Goal: Task Accomplishment & Management: Manage account settings

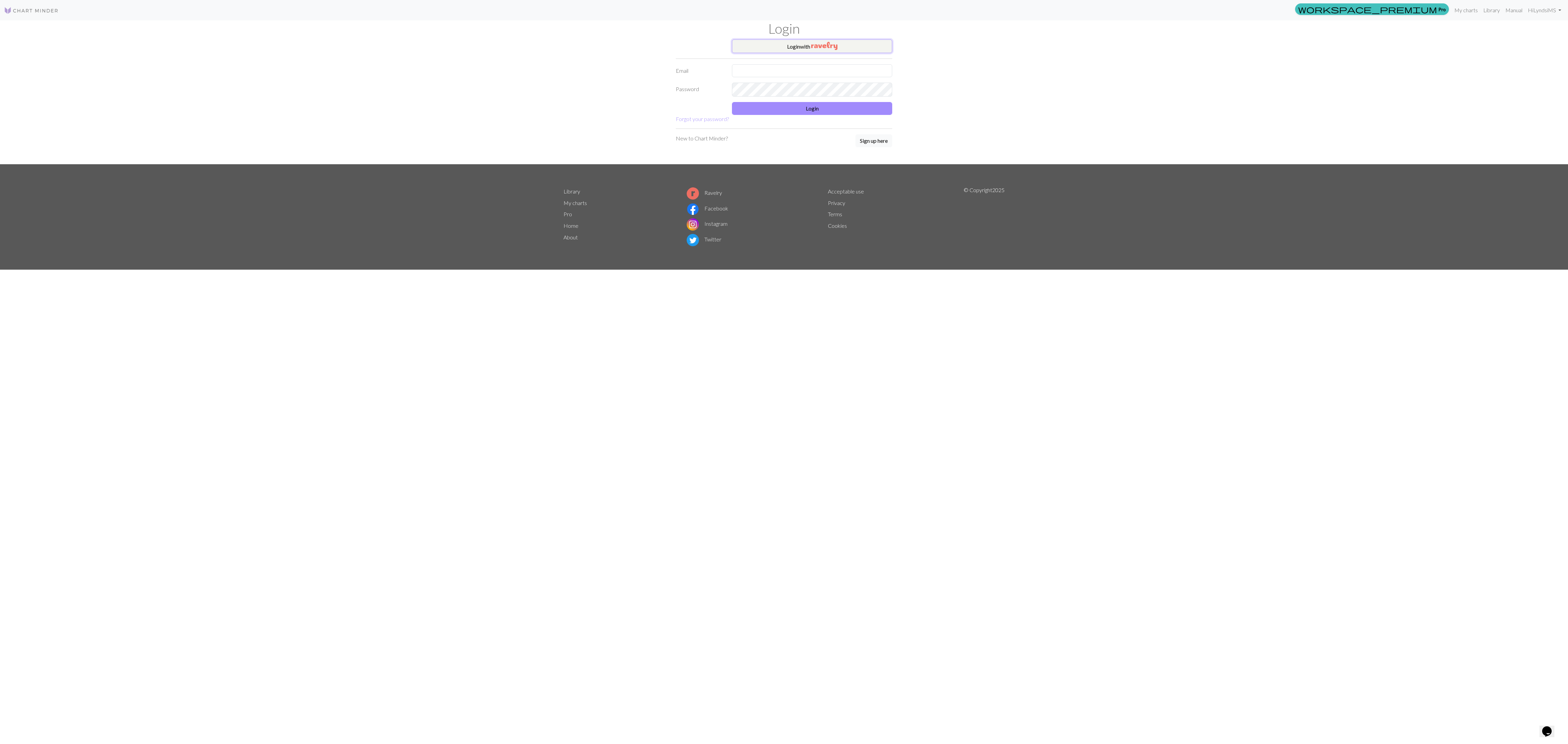
click at [799, 49] on button "Login with" at bounding box center [812, 46] width 160 height 14
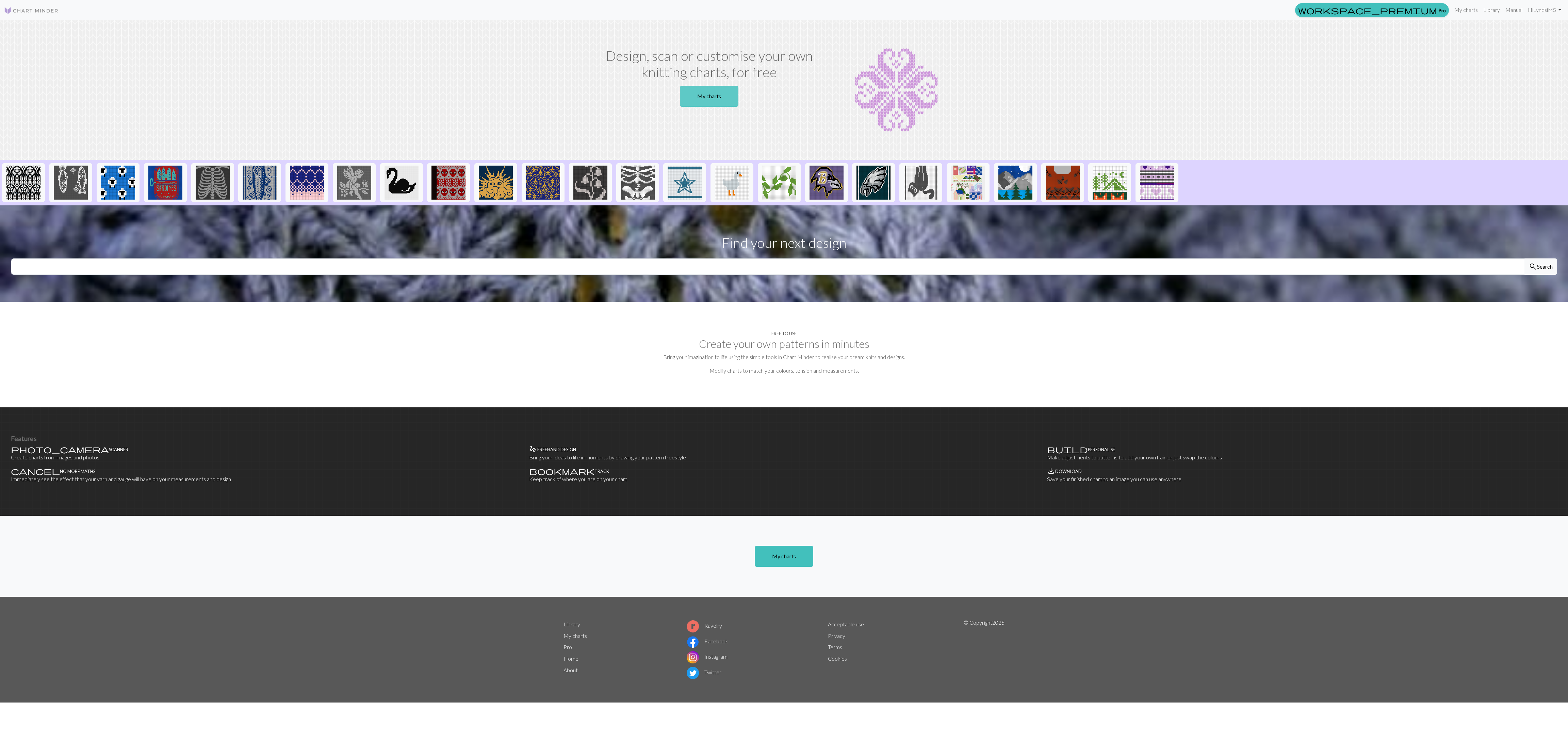
click at [709, 97] on link "My charts" at bounding box center [709, 96] width 58 height 21
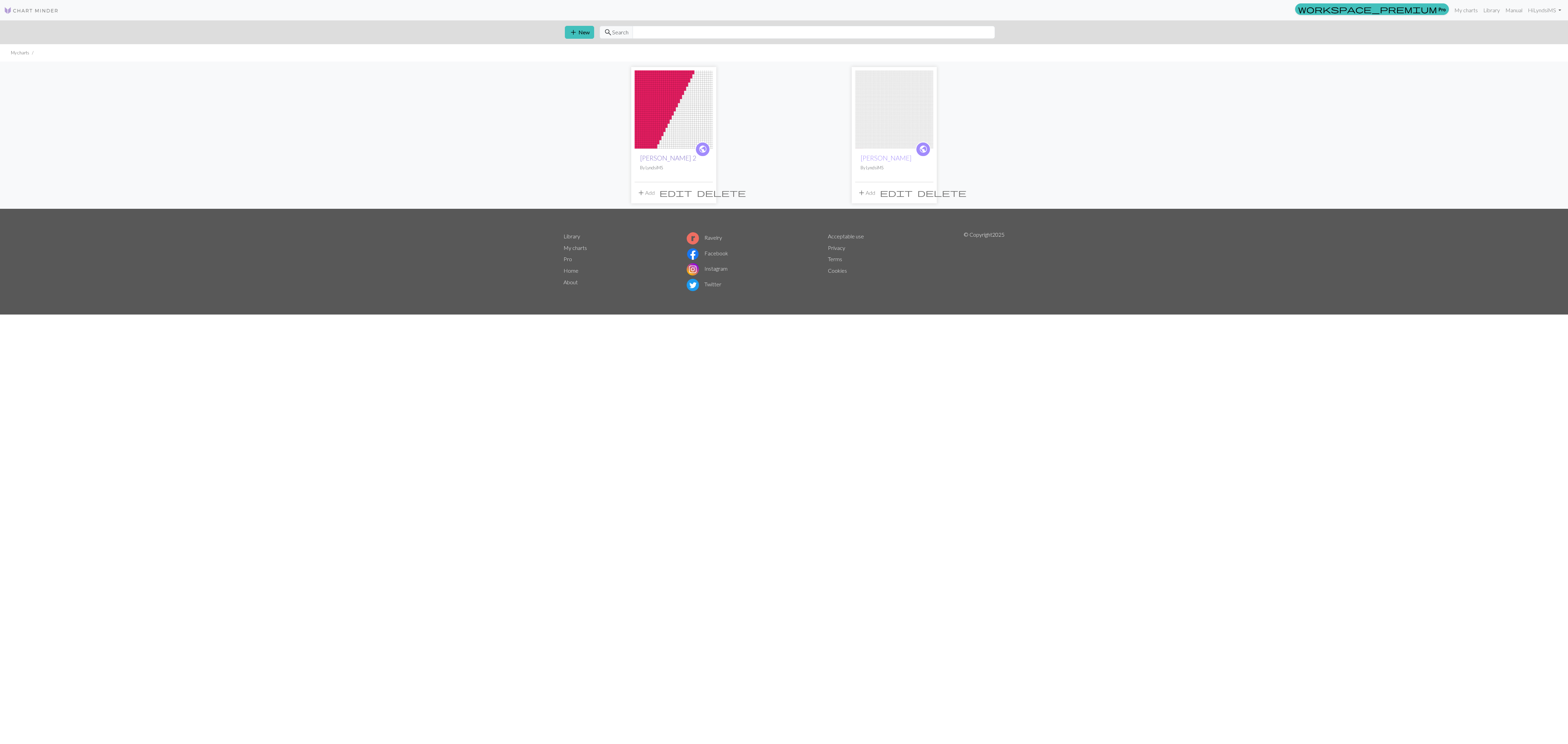
click at [663, 155] on link "[PERSON_NAME] 2" at bounding box center [668, 158] width 56 height 8
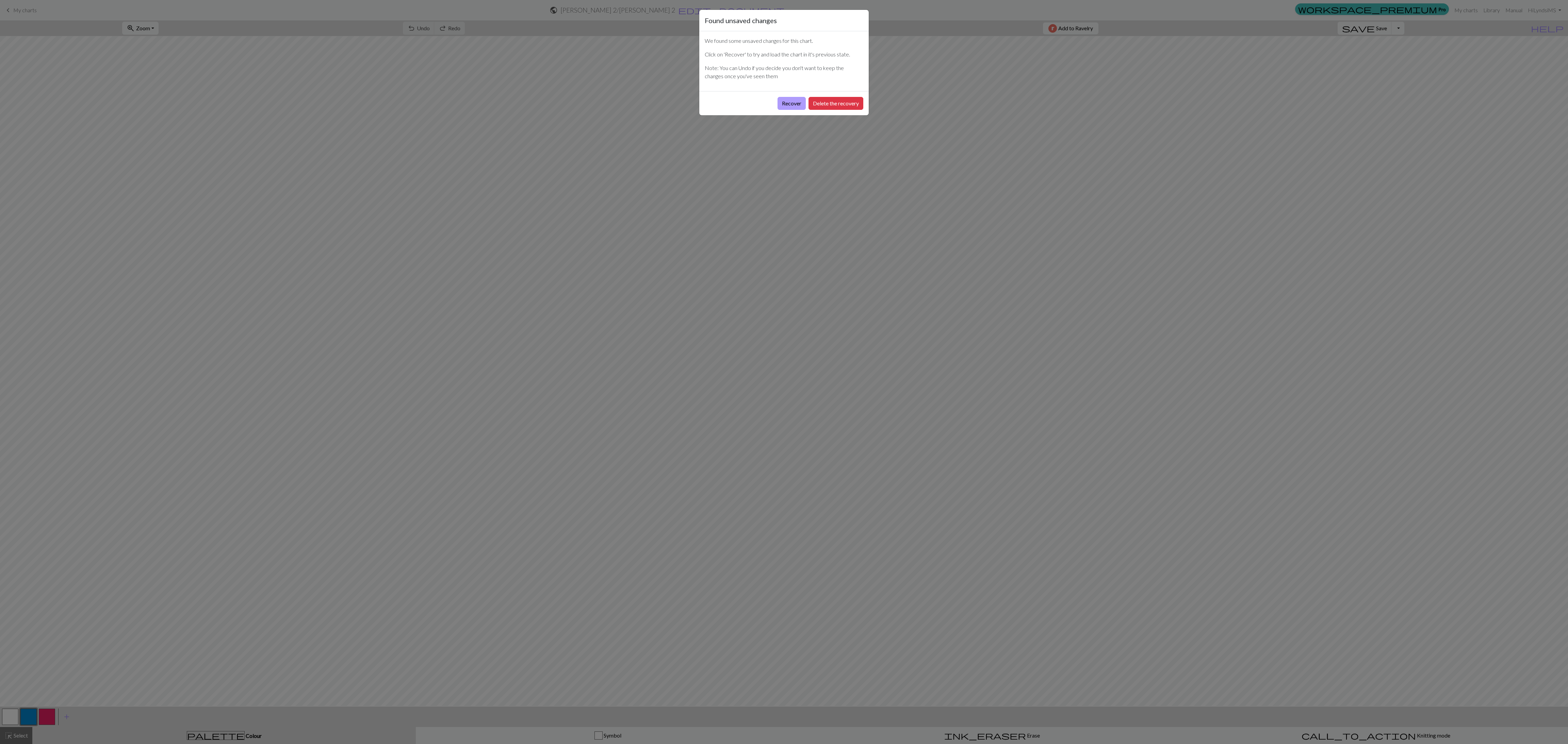
click at [790, 104] on button "Recover" at bounding box center [791, 103] width 28 height 13
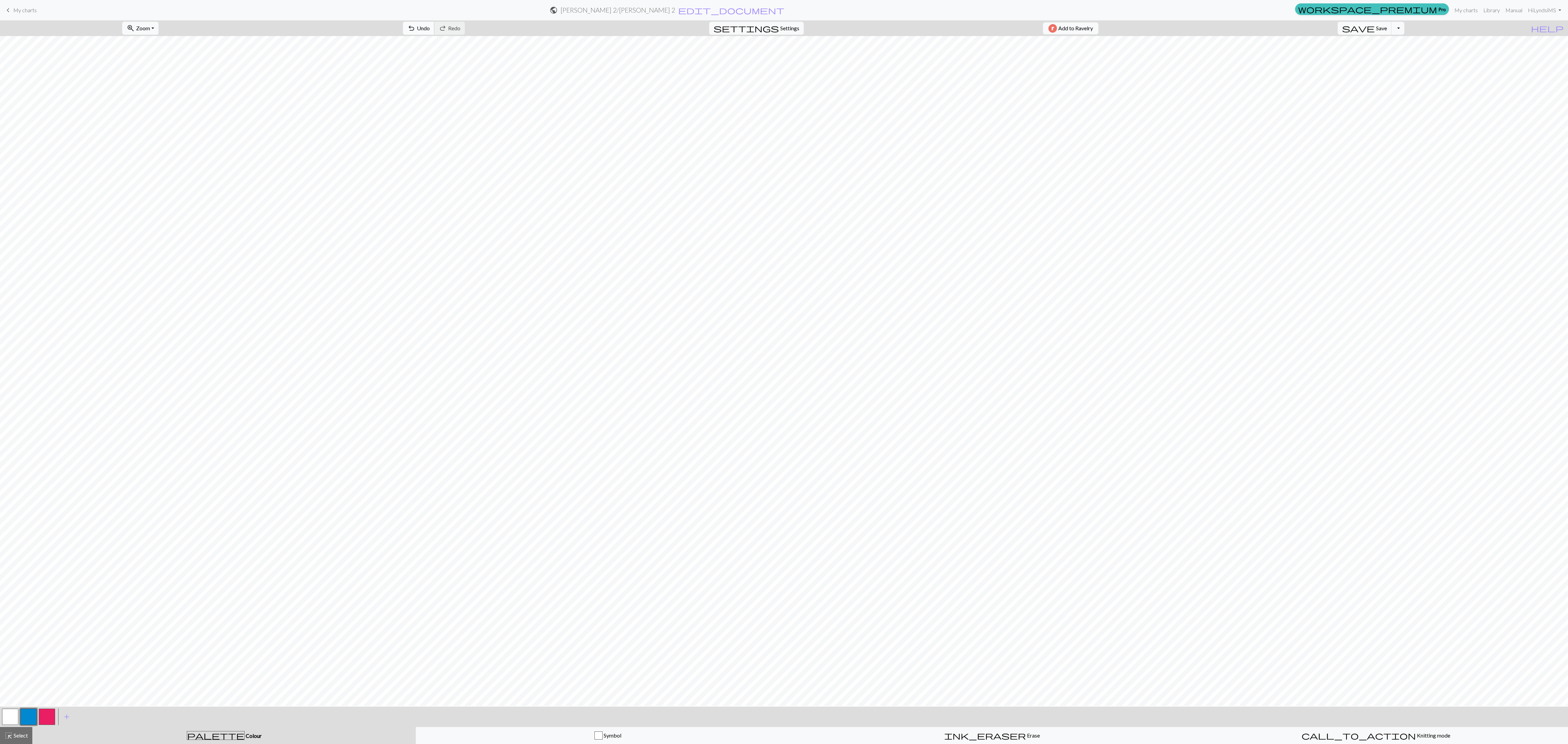
click at [430, 27] on span "Undo" at bounding box center [423, 28] width 13 height 7
click at [1387, 30] on span "Save" at bounding box center [1381, 28] width 11 height 7
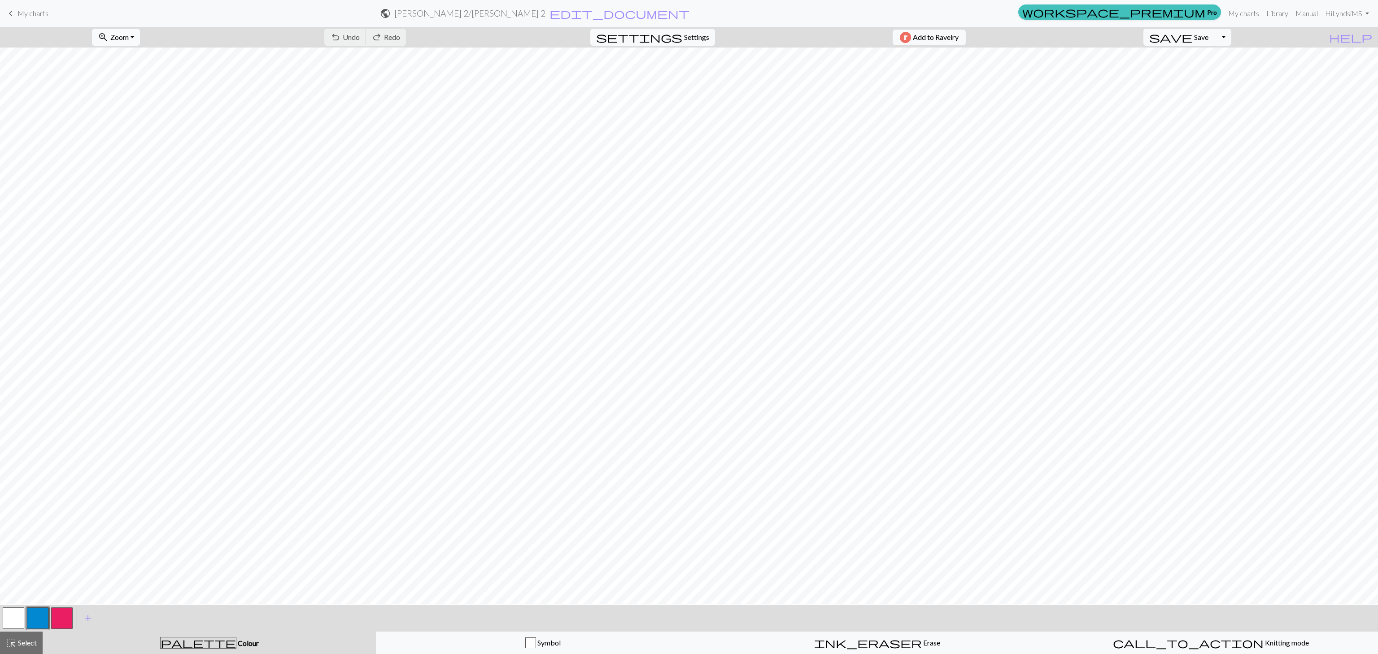
drag, startPoint x: 1904, startPoint y: 6, endPoint x: 126, endPoint y: 39, distance: 1778.9
click at [126, 39] on span "Zoom" at bounding box center [119, 37] width 18 height 9
click at [135, 53] on button "Fit all" at bounding box center [127, 57] width 71 height 14
click at [43, 614] on button "button" at bounding box center [38, 619] width 22 height 22
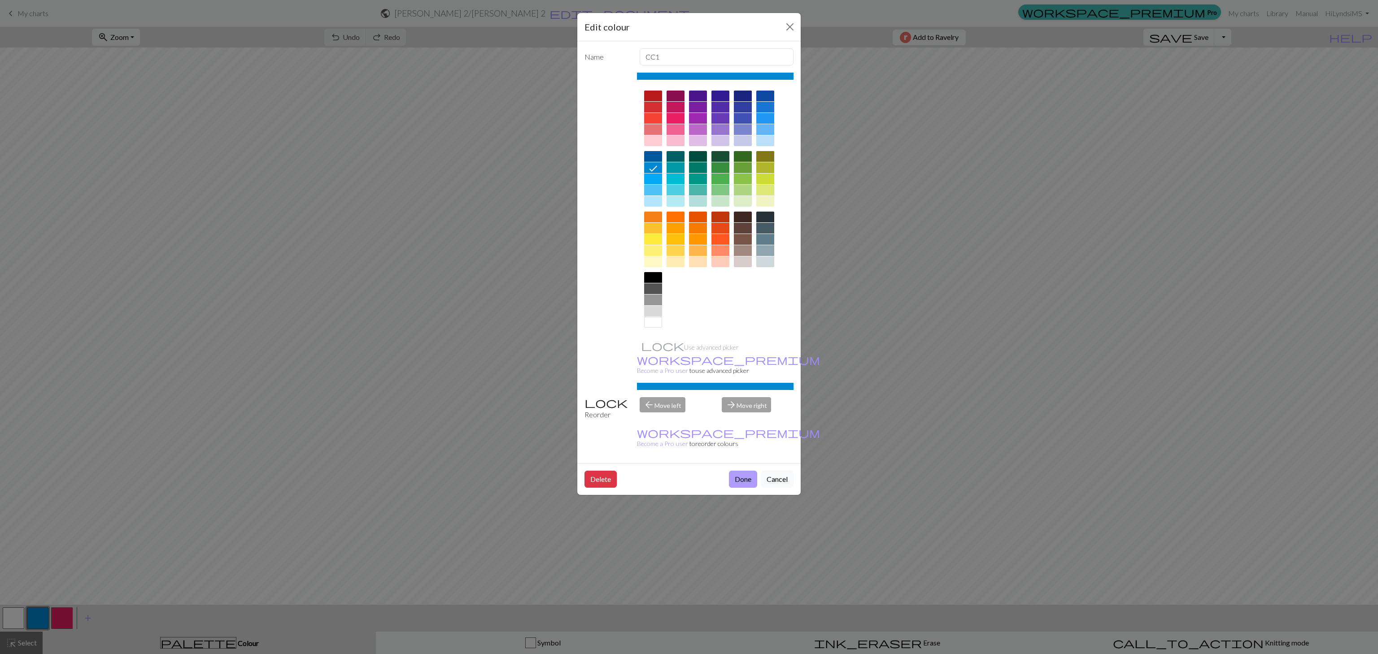
click at [750, 471] on button "Done" at bounding box center [743, 479] width 28 height 17
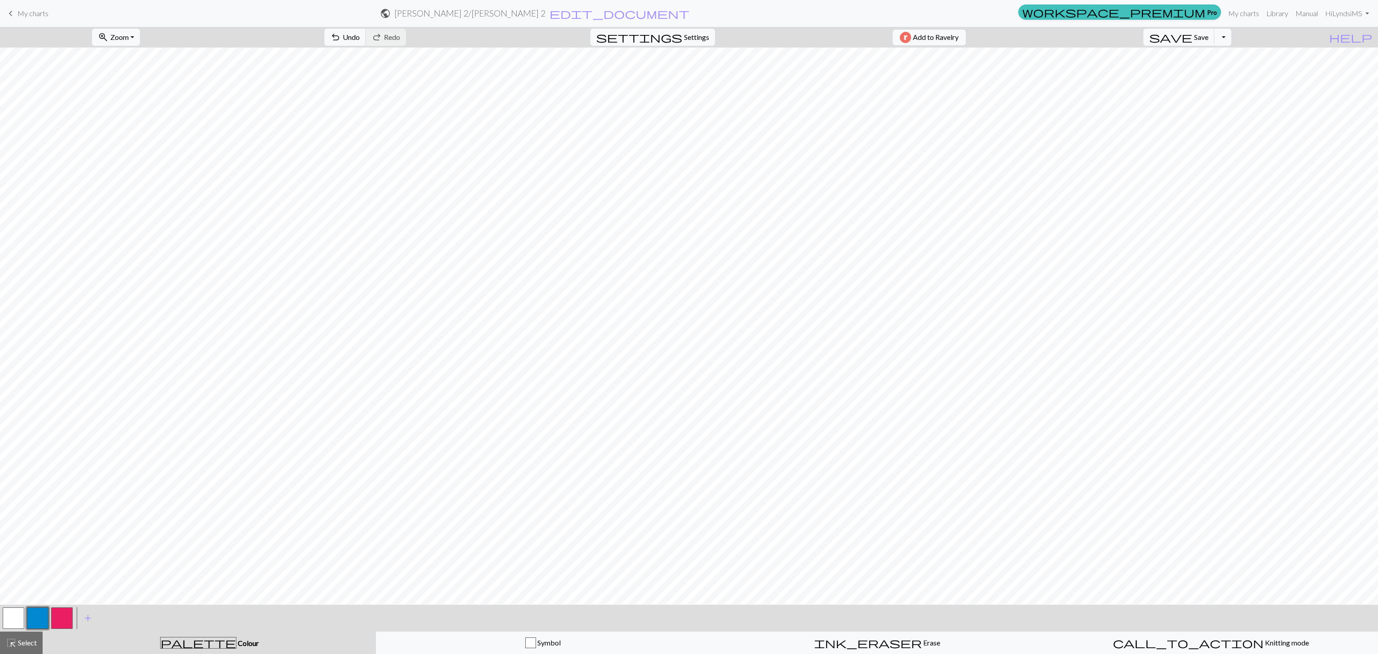
click at [59, 612] on button "button" at bounding box center [62, 619] width 22 height 22
click at [71, 613] on button "button" at bounding box center [62, 619] width 22 height 22
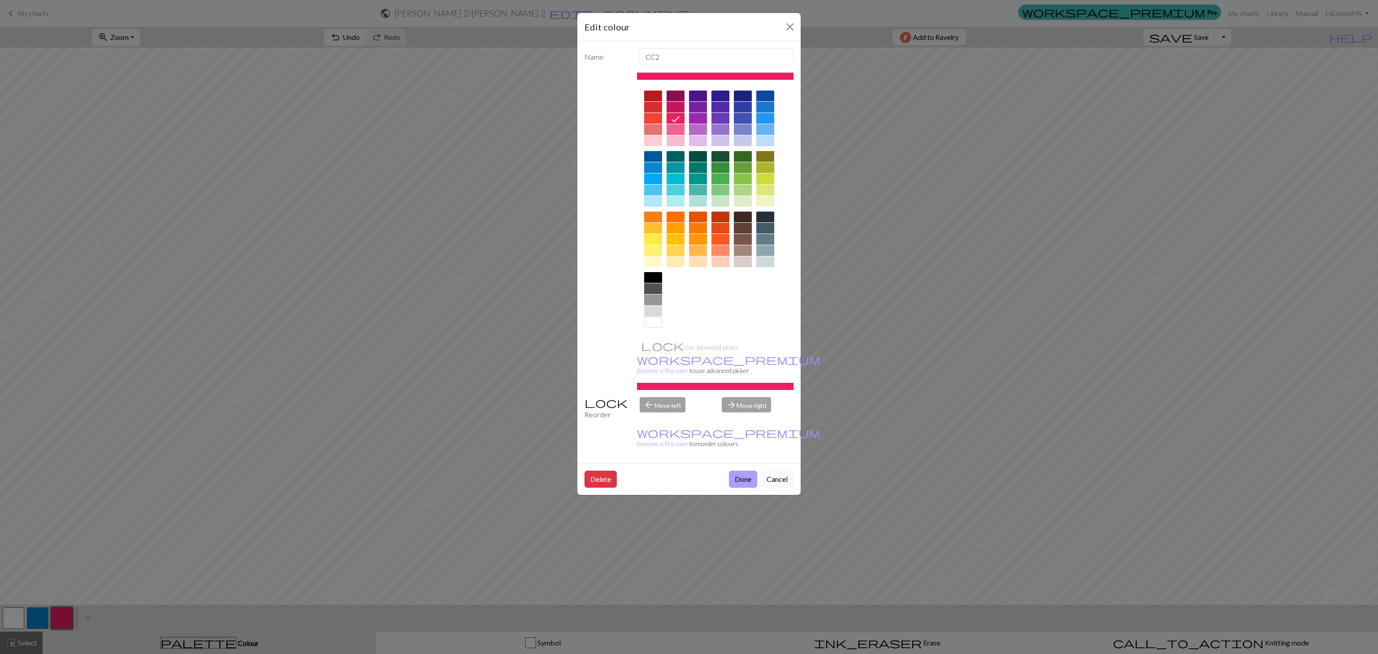
drag, startPoint x: 729, startPoint y: 441, endPoint x: 733, endPoint y: 447, distance: 6.8
click at [733, 463] on div "Delete Done Cancel" at bounding box center [688, 479] width 223 height 32
click at [733, 471] on button "Done" at bounding box center [743, 479] width 28 height 17
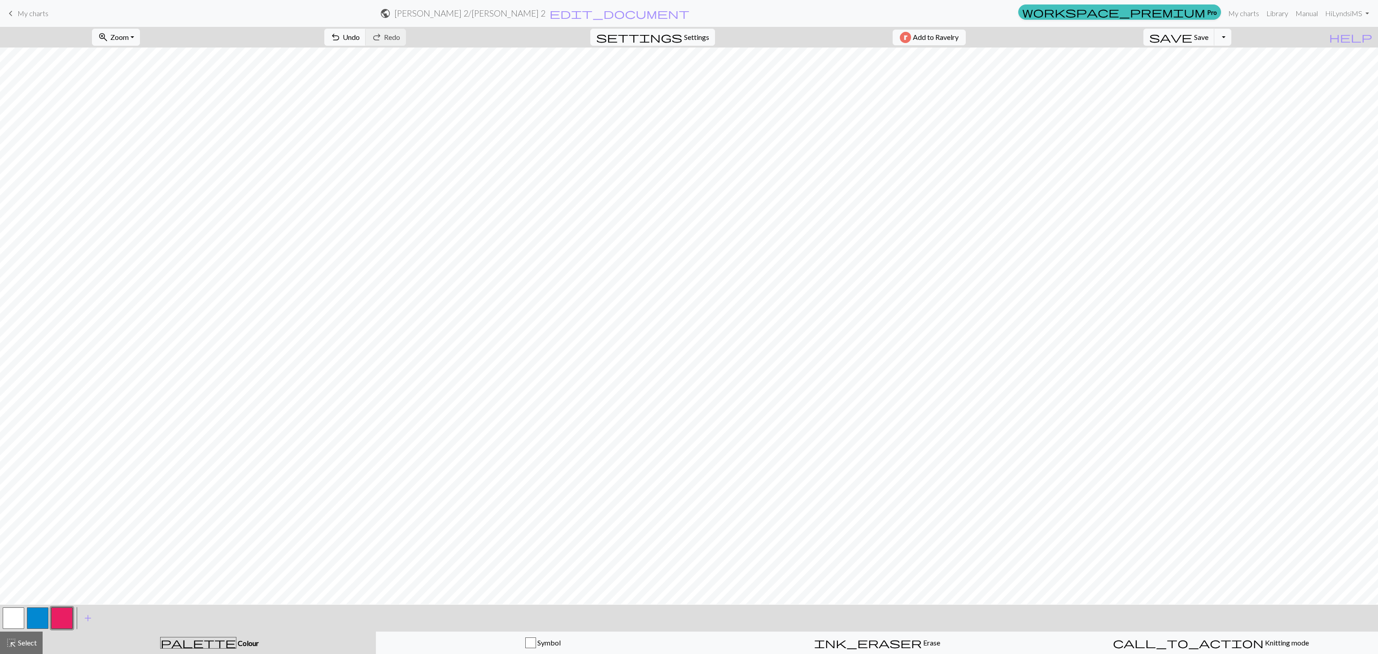
click at [32, 619] on button "button" at bounding box center [38, 619] width 22 height 22
click at [57, 622] on button "button" at bounding box center [62, 619] width 22 height 22
click at [61, 619] on button "button" at bounding box center [62, 619] width 22 height 22
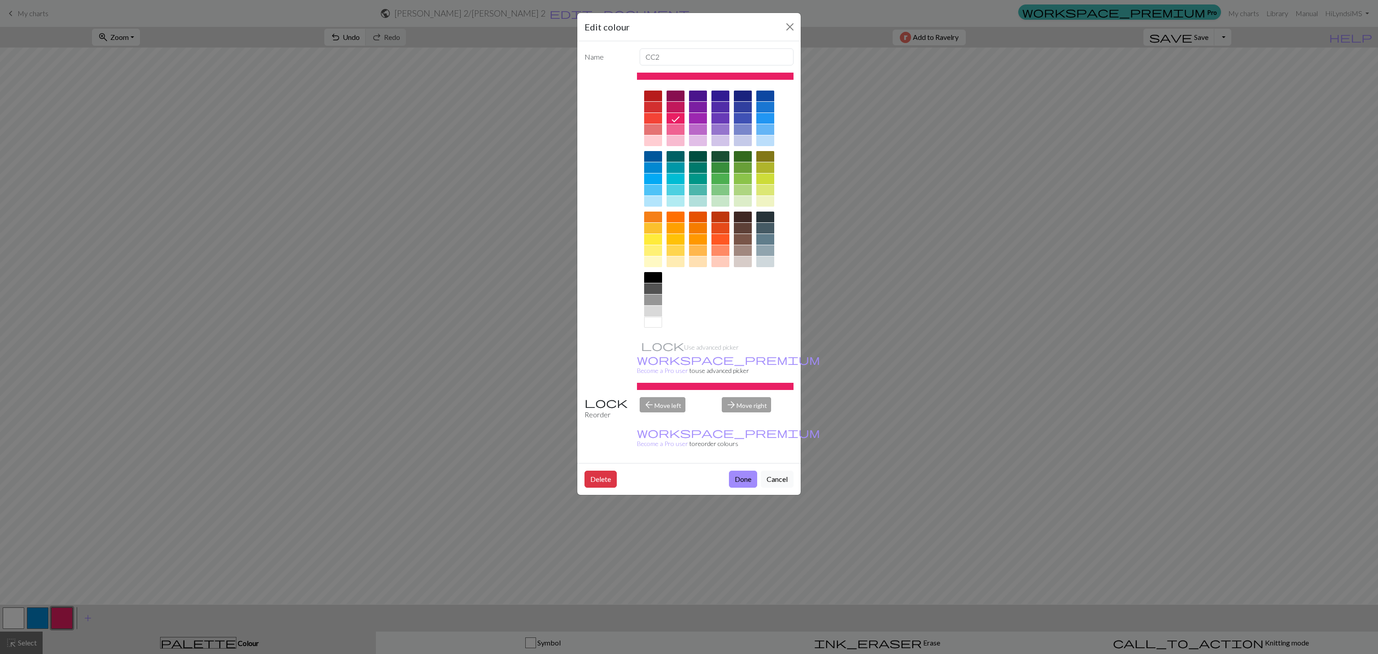
click at [440, 536] on div "Edit colour Name CC2 Use advanced picker workspace_premium Become a Pro user to…" at bounding box center [689, 327] width 1378 height 654
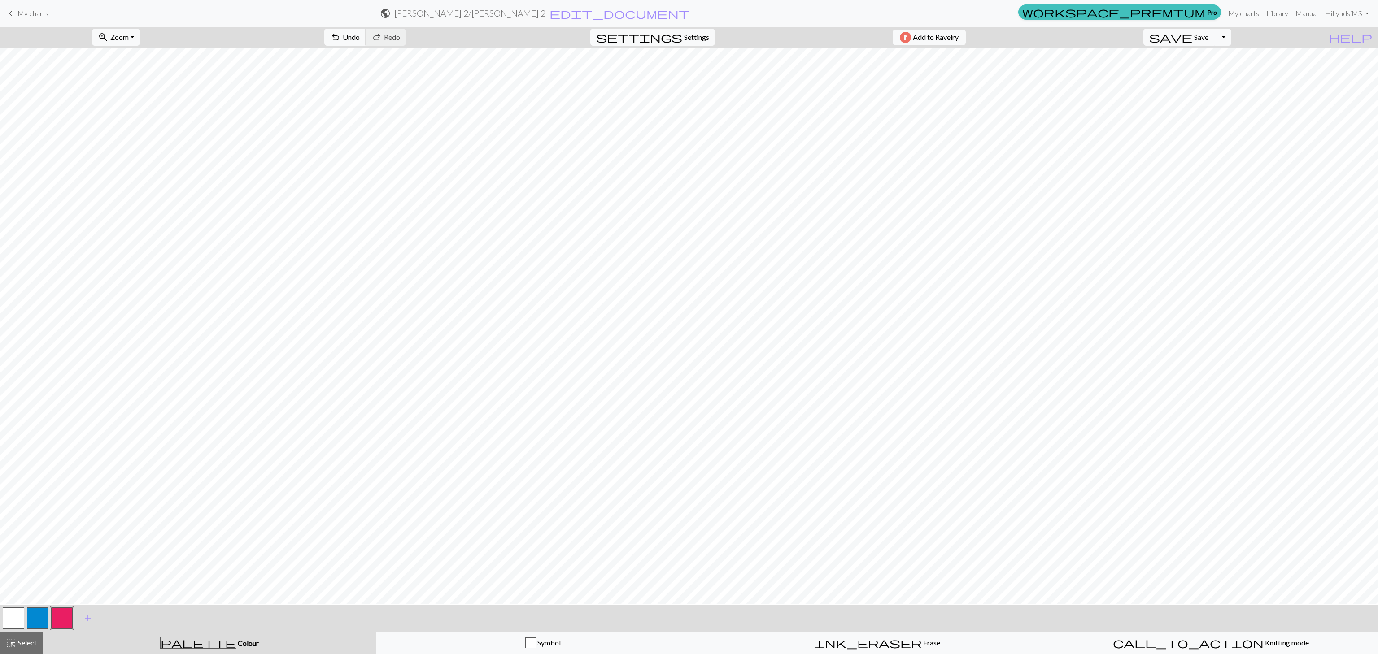
click at [61, 613] on button "button" at bounding box center [62, 619] width 22 height 22
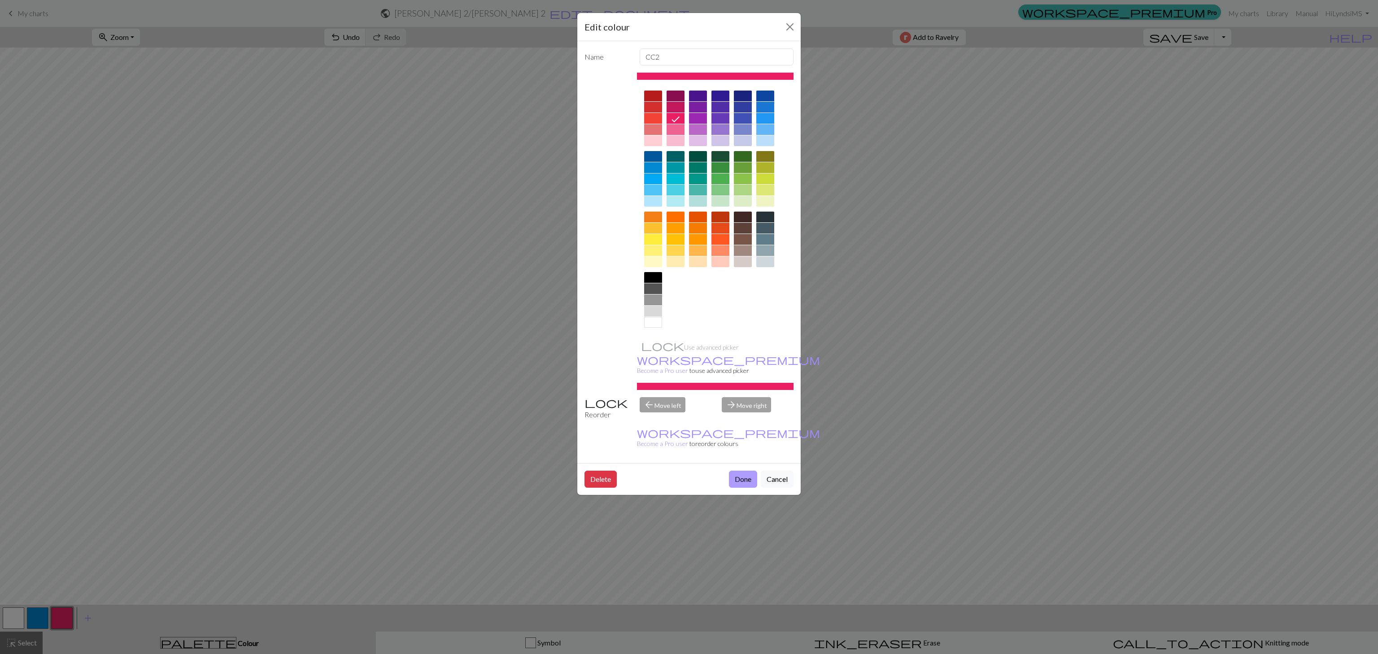
click at [746, 471] on button "Done" at bounding box center [743, 479] width 28 height 17
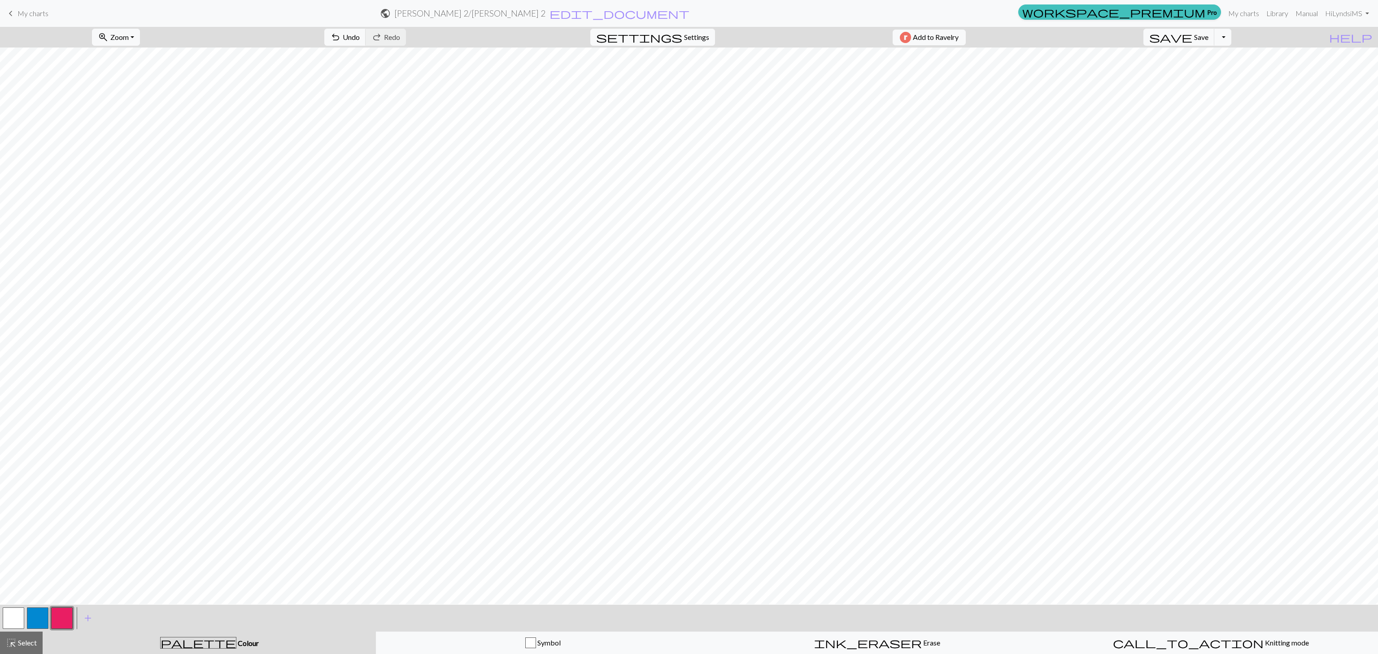
click at [36, 619] on button "button" at bounding box center [38, 619] width 22 height 22
click at [59, 612] on button "button" at bounding box center [62, 619] width 22 height 22
click at [41, 614] on button "button" at bounding box center [38, 619] width 22 height 22
click at [360, 36] on span "Undo" at bounding box center [351, 37] width 17 height 9
click at [360, 35] on span "Undo" at bounding box center [351, 37] width 17 height 9
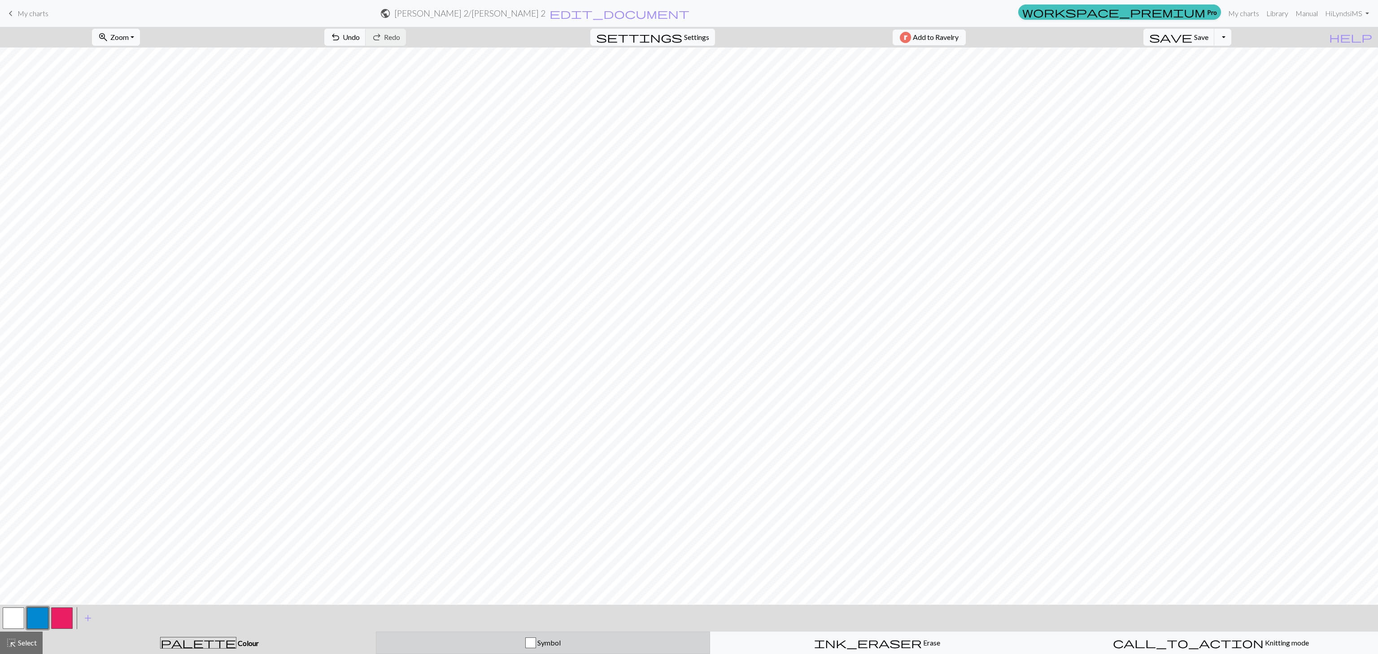
click at [499, 636] on button "Symbol" at bounding box center [543, 643] width 334 height 22
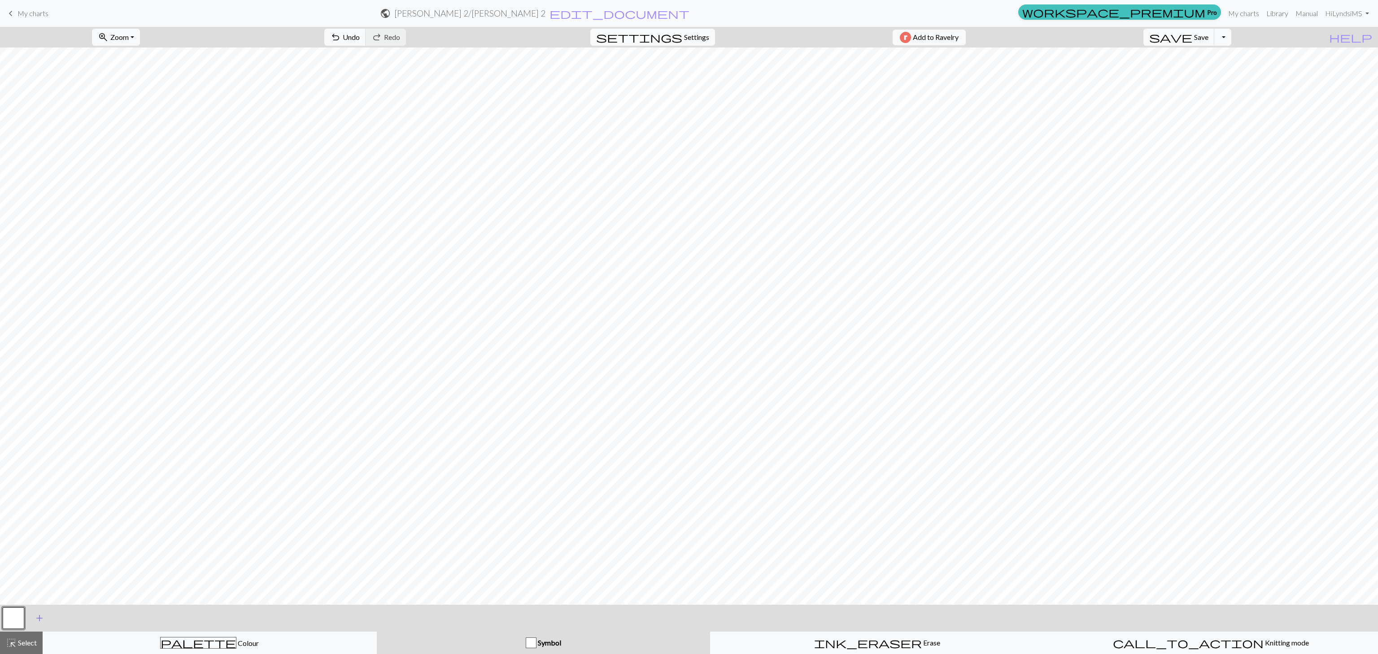
click at [36, 619] on span "add" at bounding box center [39, 618] width 11 height 13
click at [40, 619] on button "button" at bounding box center [38, 619] width 22 height 22
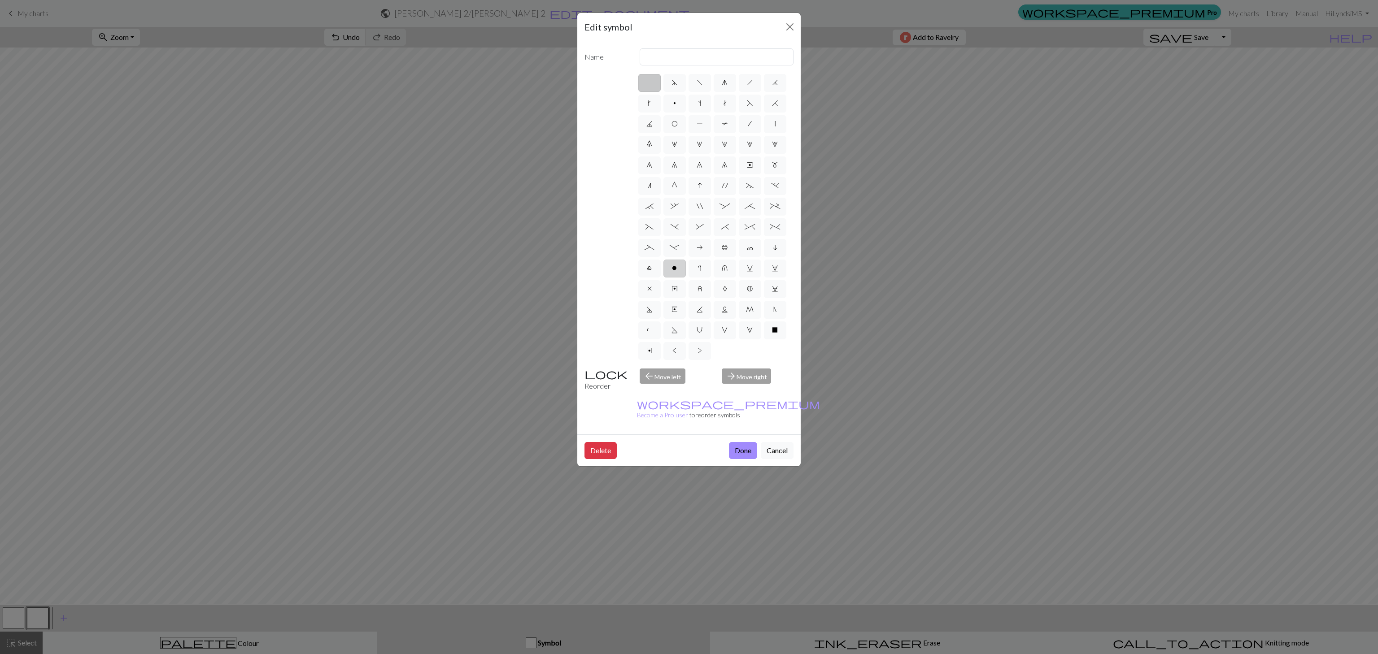
click at [679, 270] on label "o" at bounding box center [674, 269] width 22 height 18
click at [678, 269] on input "o" at bounding box center [675, 266] width 6 height 6
radio input "true"
type input "purl"
click at [737, 442] on button "Done" at bounding box center [743, 450] width 28 height 17
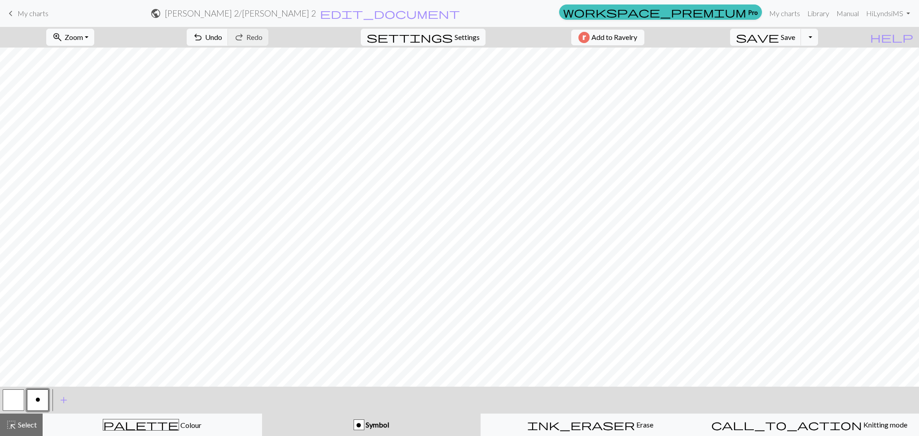
click at [83, 39] on span "Zoom" at bounding box center [74, 37] width 18 height 9
click at [88, 119] on button "100%" at bounding box center [82, 122] width 71 height 14
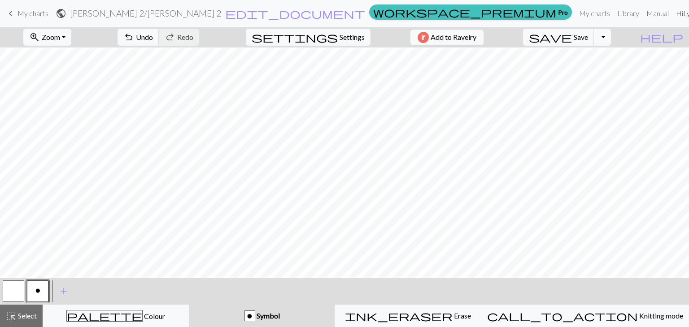
scroll to position [47, 0]
click at [71, 42] on button "zoom_in Zoom Zoom" at bounding box center [47, 37] width 48 height 17
click at [64, 61] on button "Fit all" at bounding box center [59, 57] width 71 height 14
click at [71, 38] on button "zoom_in Zoom Zoom" at bounding box center [47, 37] width 48 height 17
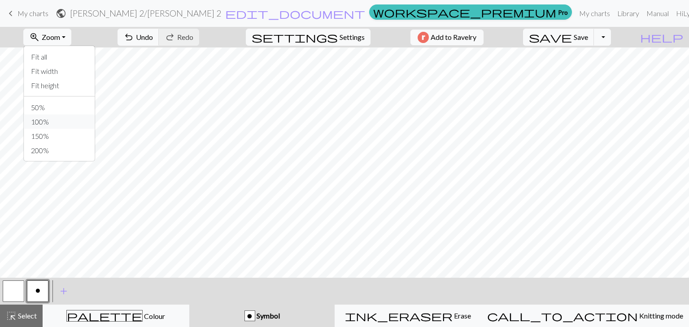
click at [72, 117] on button "100%" at bounding box center [59, 122] width 71 height 14
click at [4, 312] on button "highlight_alt Select Select" at bounding box center [21, 316] width 43 height 22
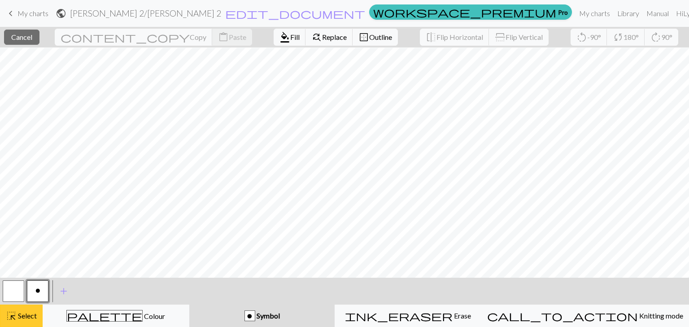
click at [21, 316] on span "Select" at bounding box center [27, 316] width 20 height 9
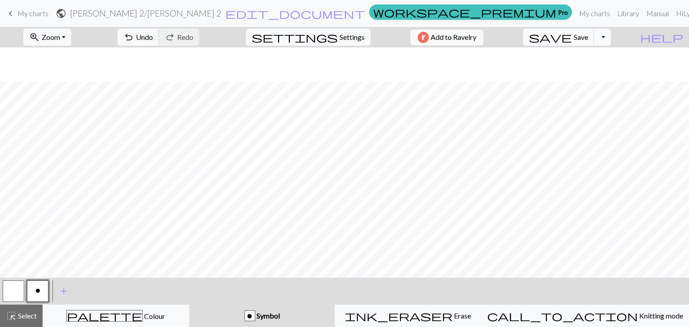
scroll to position [118, 0]
click at [60, 34] on span "Zoom" at bounding box center [51, 37] width 18 height 9
drag, startPoint x: 66, startPoint y: 34, endPoint x: 56, endPoint y: 35, distance: 10.8
click at [56, 35] on span "Zoom" at bounding box center [51, 37] width 18 height 9
click at [40, 35] on span "zoom_in" at bounding box center [34, 37] width 11 height 13
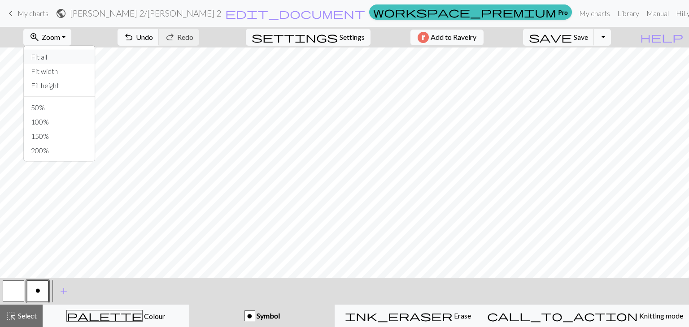
click at [62, 54] on button "Fit all" at bounding box center [59, 57] width 71 height 14
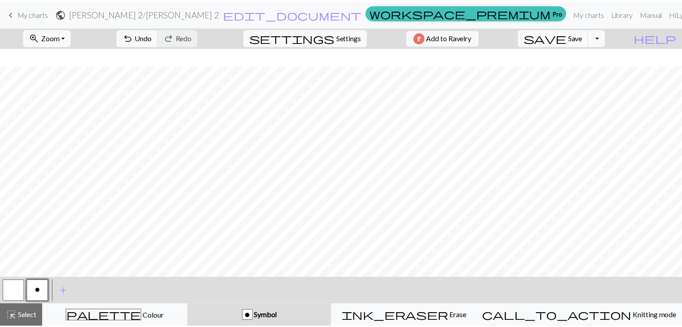
scroll to position [18, 0]
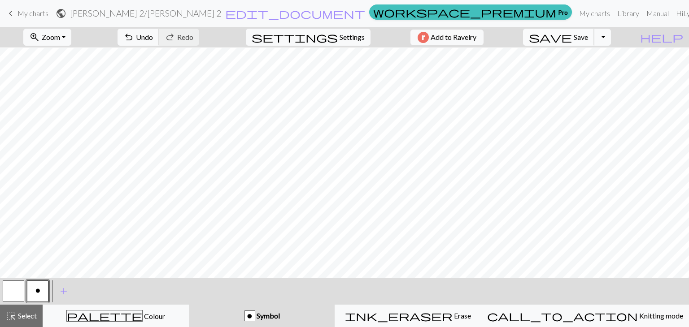
click at [572, 36] on span "save" at bounding box center [550, 37] width 43 height 13
click at [23, 9] on span "My charts" at bounding box center [32, 13] width 31 height 9
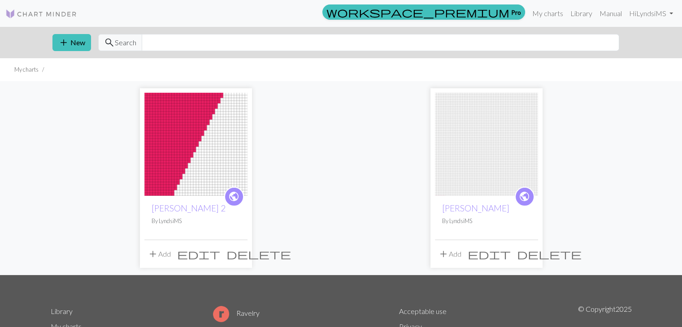
click at [532, 252] on span "delete" at bounding box center [549, 254] width 65 height 13
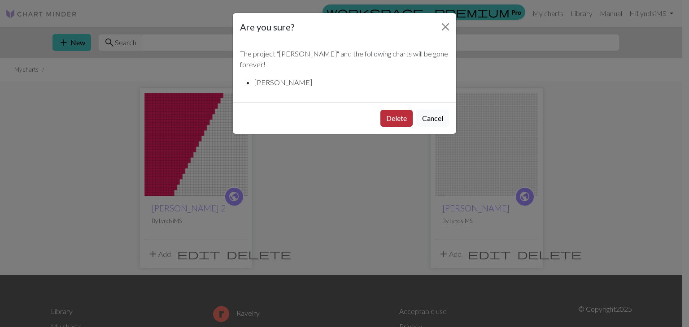
click at [399, 110] on button "Delete" at bounding box center [396, 118] width 32 height 17
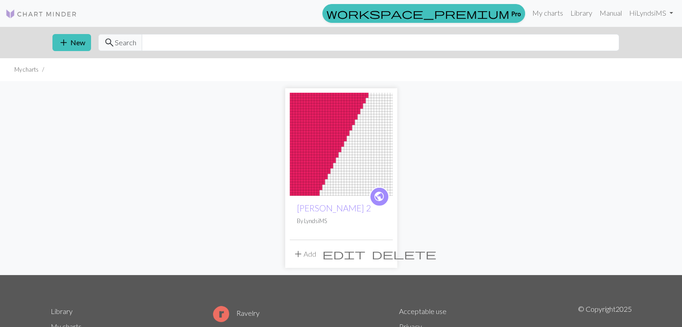
click at [366, 257] on span "edit" at bounding box center [344, 254] width 43 height 13
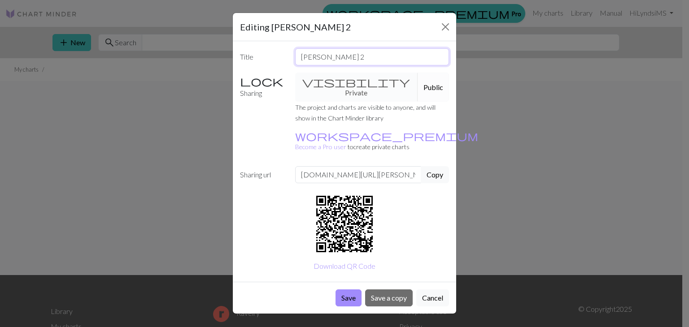
click at [360, 58] on input "Kris Cape 2" at bounding box center [372, 56] width 154 height 17
type input "[PERSON_NAME]"
click at [353, 290] on button "Save" at bounding box center [349, 298] width 26 height 17
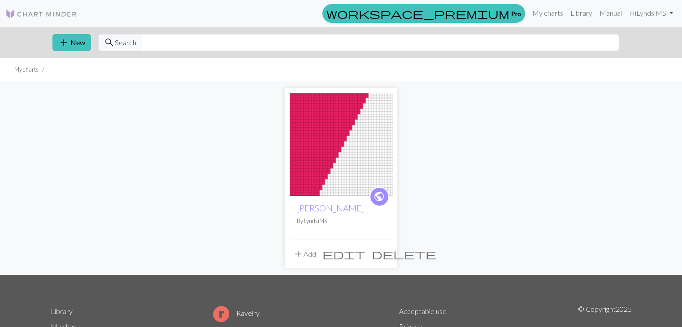
click at [325, 176] on img at bounding box center [341, 144] width 103 height 103
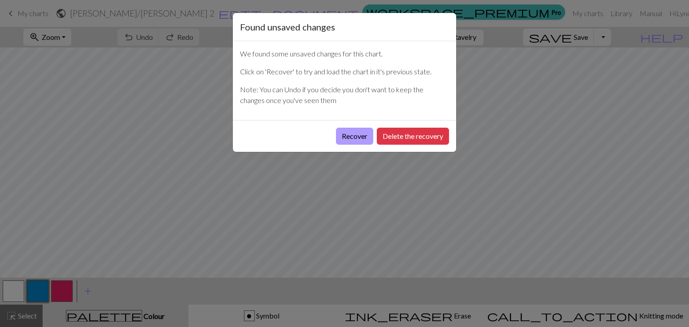
click at [361, 136] on button "Recover" at bounding box center [354, 136] width 37 height 17
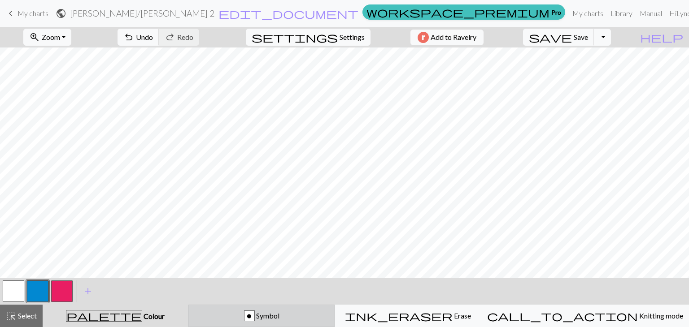
click at [270, 305] on button "o Symbol" at bounding box center [261, 316] width 147 height 22
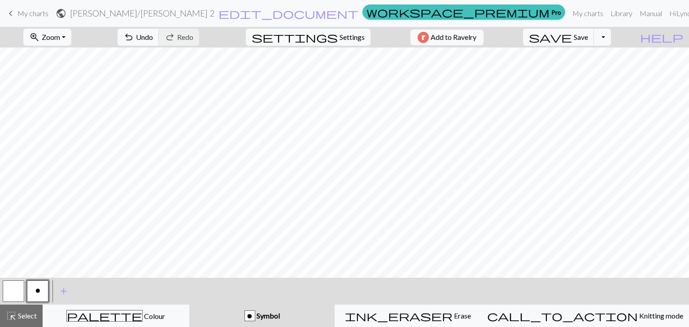
click at [45, 289] on button "o" at bounding box center [38, 292] width 22 height 22
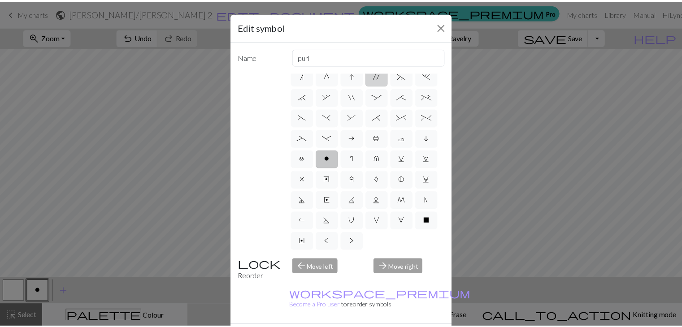
scroll to position [158, 0]
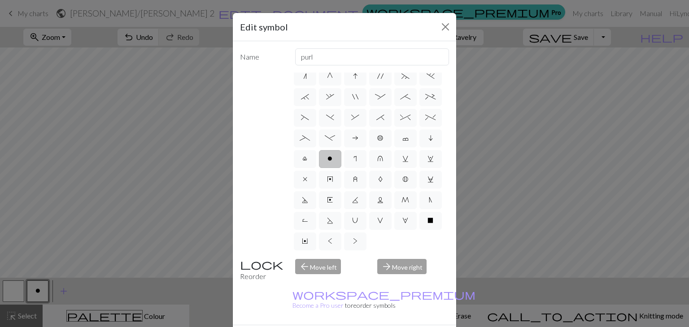
click at [319, 158] on label "o" at bounding box center [330, 159] width 22 height 18
click at [327, 263] on input "o" at bounding box center [330, 266] width 6 height 6
click at [40, 287] on div "Edit symbol Name purl d f g h j k p s t F H J O P T / | 0 1 2 3 4 5 6 7 8 9 e m…" at bounding box center [344, 163] width 689 height 327
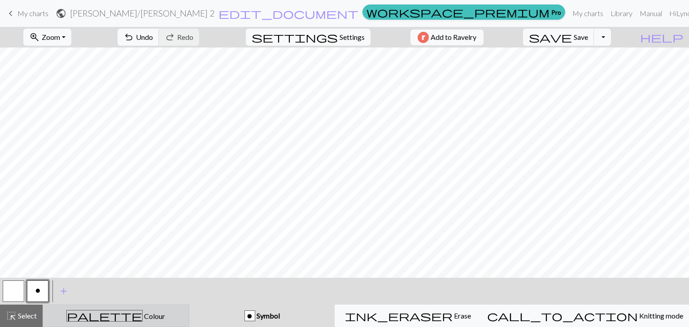
click at [106, 307] on button "palette Colour Colour" at bounding box center [116, 316] width 147 height 22
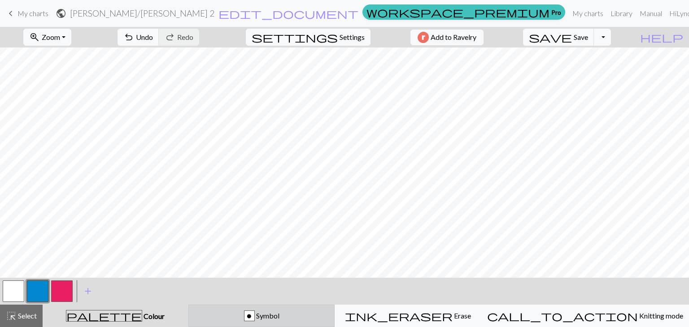
click at [244, 311] on div "o Symbol" at bounding box center [261, 316] width 135 height 11
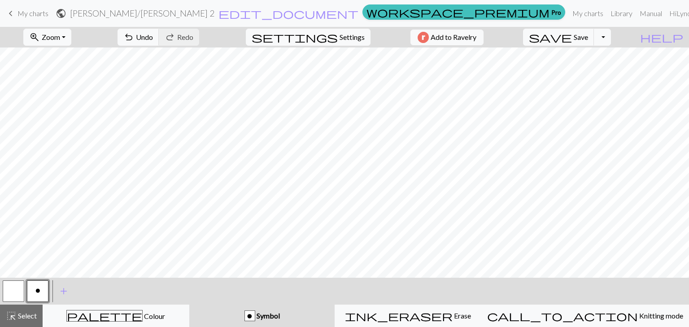
click at [41, 292] on button "o" at bounding box center [38, 292] width 22 height 22
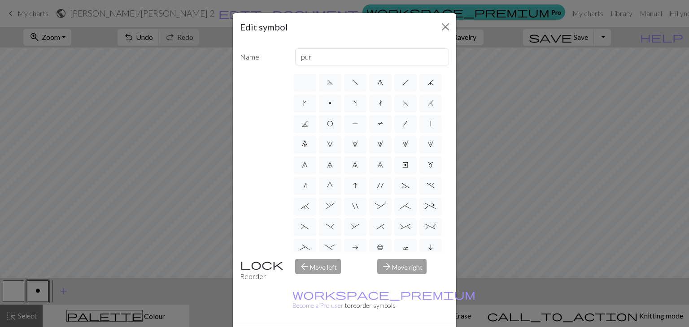
click at [41, 292] on div "Edit symbol Name purl d f g h j k p s t F H J O P T / | 0 1 2 3 4 5 6 7 8 9 e m…" at bounding box center [344, 163] width 689 height 327
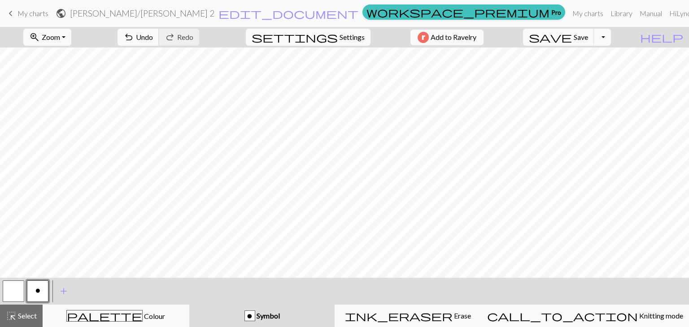
click at [153, 39] on span "Undo" at bounding box center [144, 37] width 17 height 9
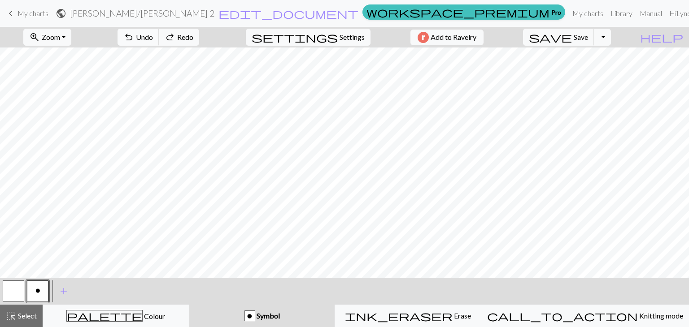
click at [153, 39] on span "Undo" at bounding box center [144, 37] width 17 height 9
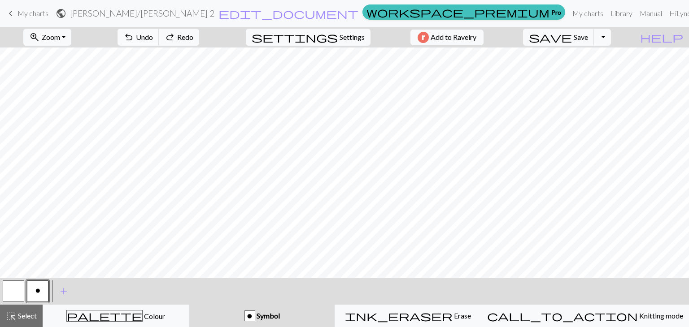
click at [153, 39] on span "Undo" at bounding box center [144, 37] width 17 height 9
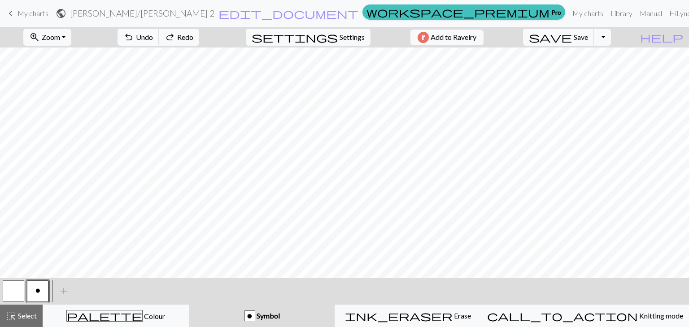
click at [153, 39] on span "Undo" at bounding box center [144, 37] width 17 height 9
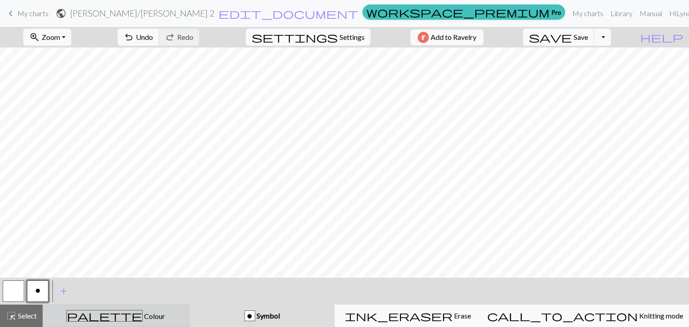
click at [143, 313] on span "Colour" at bounding box center [154, 316] width 22 height 9
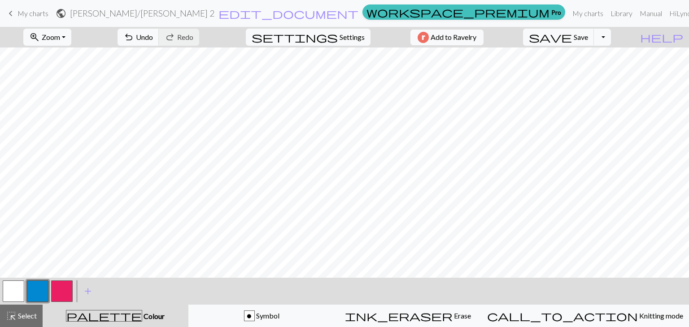
click at [43, 282] on button "button" at bounding box center [38, 292] width 22 height 22
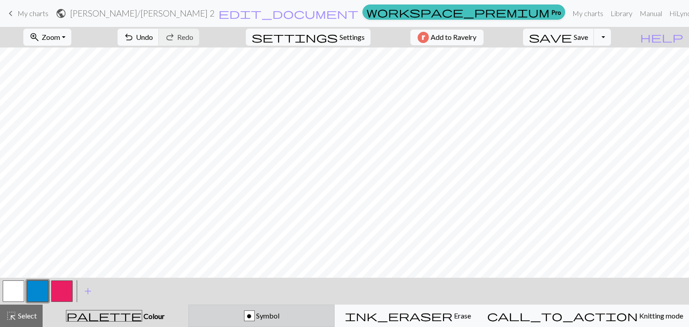
click at [258, 311] on div "o Symbol" at bounding box center [261, 316] width 135 height 11
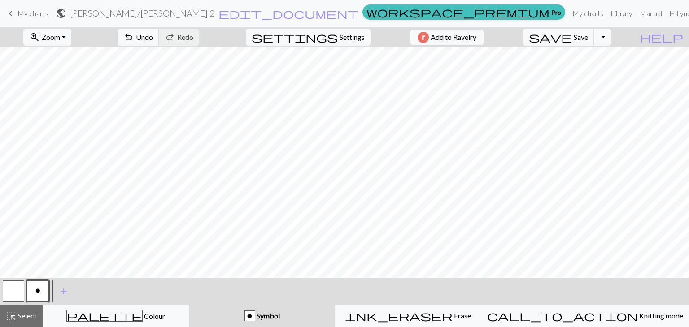
click at [8, 284] on button "button" at bounding box center [14, 292] width 22 height 22
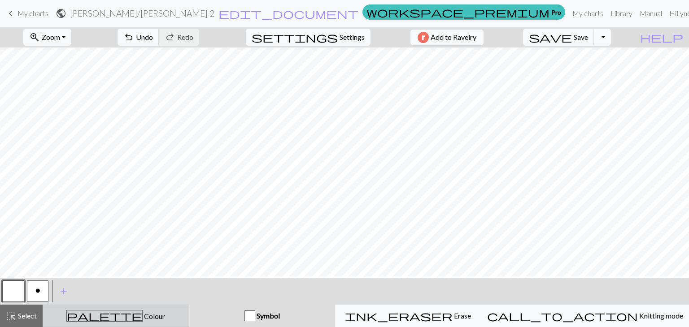
click at [115, 323] on button "palette Colour Colour" at bounding box center [116, 316] width 147 height 22
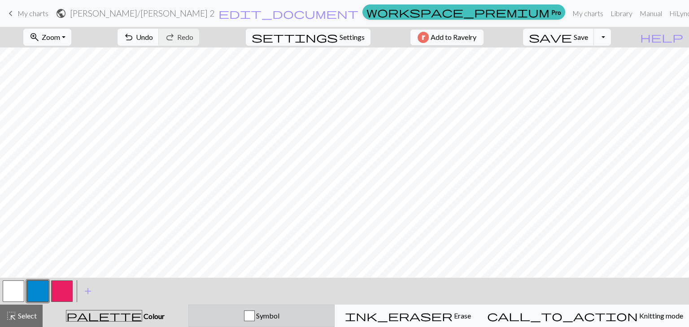
click at [246, 316] on div "Symbol" at bounding box center [261, 316] width 135 height 11
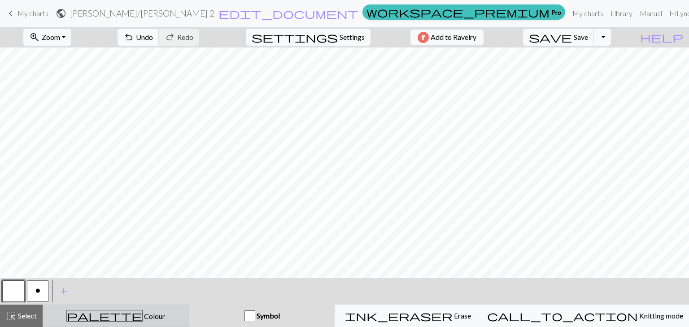
click at [90, 311] on div "palette Colour Colour" at bounding box center [115, 316] width 135 height 12
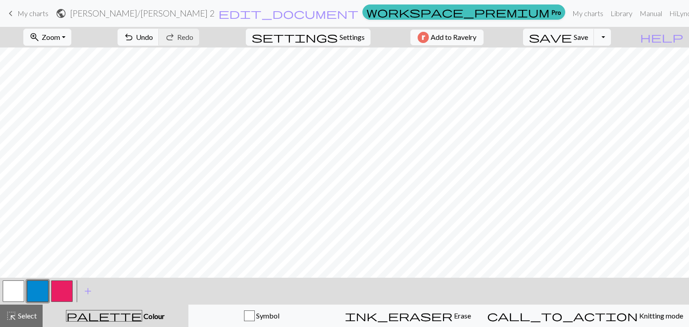
click at [48, 291] on div at bounding box center [38, 291] width 24 height 24
click at [46, 288] on button "button" at bounding box center [38, 292] width 22 height 22
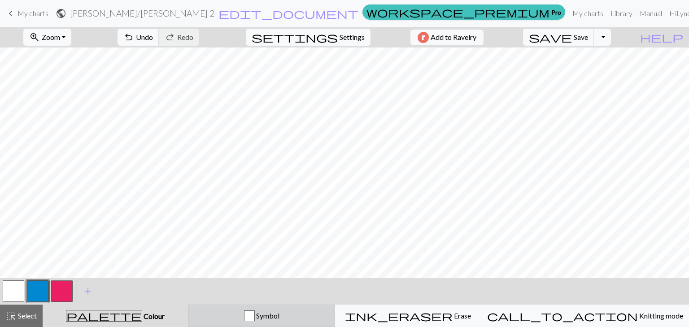
click at [279, 316] on span "Symbol" at bounding box center [267, 316] width 25 height 9
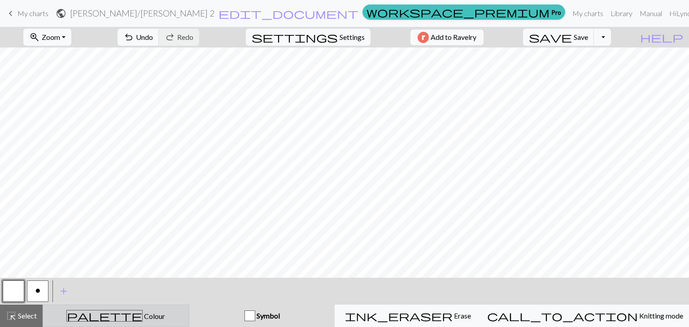
click at [181, 305] on button "palette Colour Colour" at bounding box center [116, 316] width 147 height 22
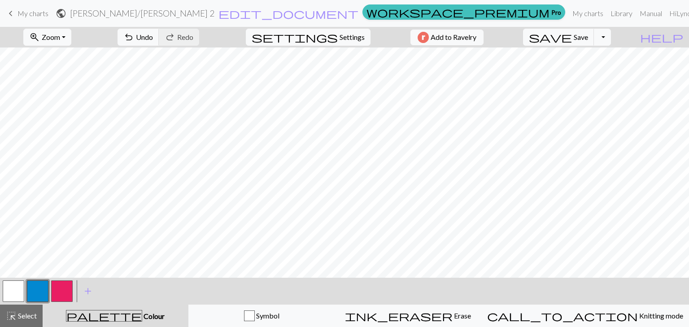
click at [65, 287] on button "button" at bounding box center [62, 292] width 22 height 22
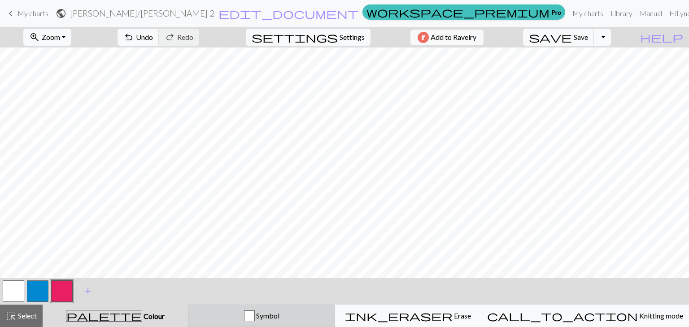
click at [240, 309] on button "Symbol" at bounding box center [261, 316] width 147 height 22
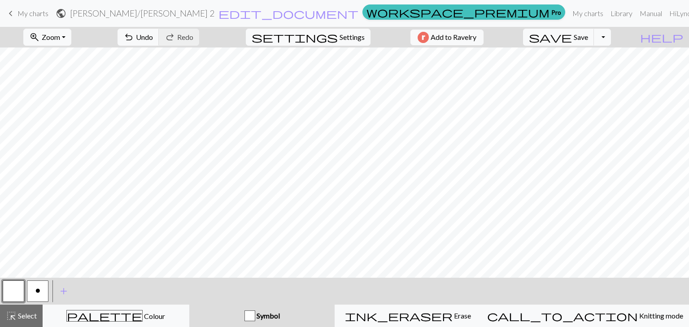
click at [39, 291] on span "o" at bounding box center [37, 291] width 5 height 7
click at [9, 288] on button "button" at bounding box center [14, 292] width 22 height 22
click at [45, 286] on button "o" at bounding box center [38, 292] width 22 height 22
click at [153, 34] on span "Undo" at bounding box center [144, 37] width 17 height 9
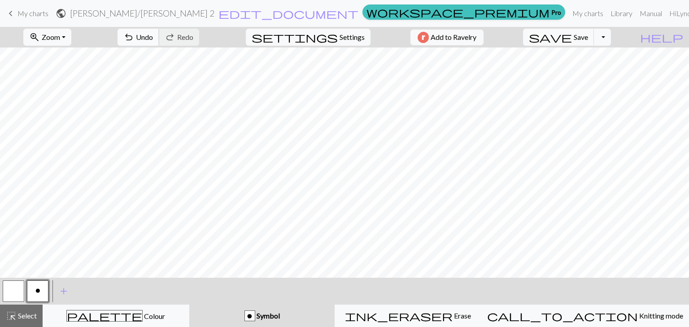
click at [153, 36] on span "Undo" at bounding box center [144, 37] width 17 height 9
click at [588, 33] on span "Save" at bounding box center [581, 37] width 14 height 9
click at [46, 15] on span "My charts" at bounding box center [32, 13] width 31 height 9
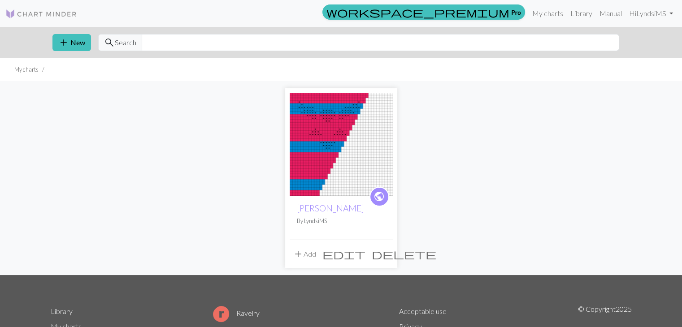
click at [377, 250] on button "delete" at bounding box center [404, 254] width 71 height 17
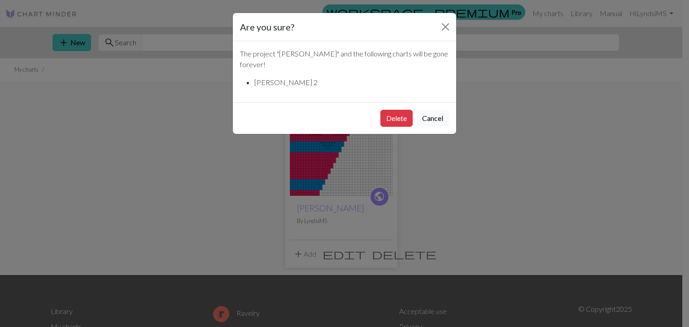
click at [432, 110] on button "Cancel" at bounding box center [432, 118] width 33 height 17
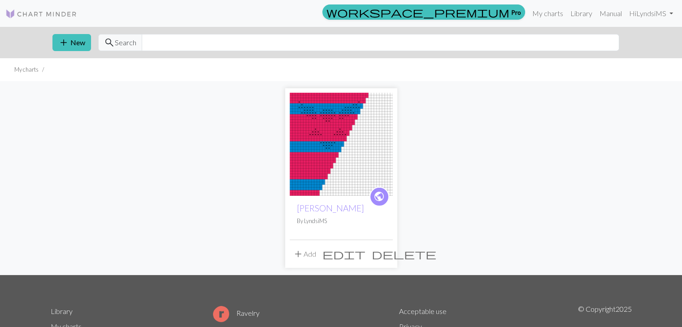
click at [364, 250] on span "edit" at bounding box center [344, 254] width 43 height 13
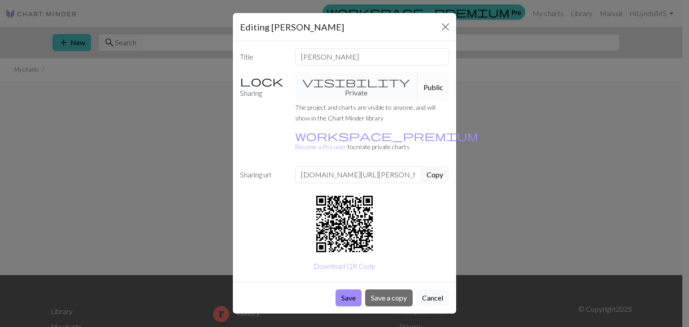
click at [418, 84] on button "Public" at bounding box center [433, 87] width 31 height 29
click at [364, 81] on div "visibility Private Public" at bounding box center [372, 87] width 165 height 29
click at [445, 23] on button "Close" at bounding box center [445, 27] width 14 height 14
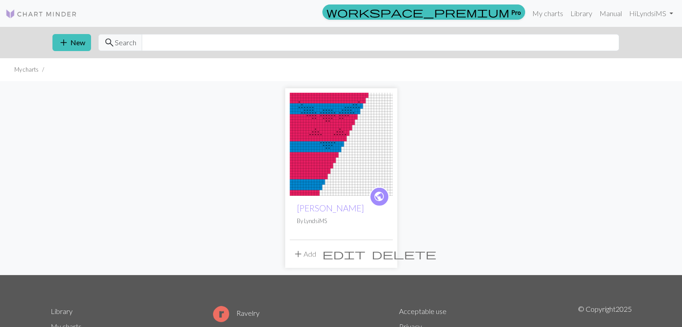
click at [385, 195] on link "public" at bounding box center [380, 197] width 20 height 20
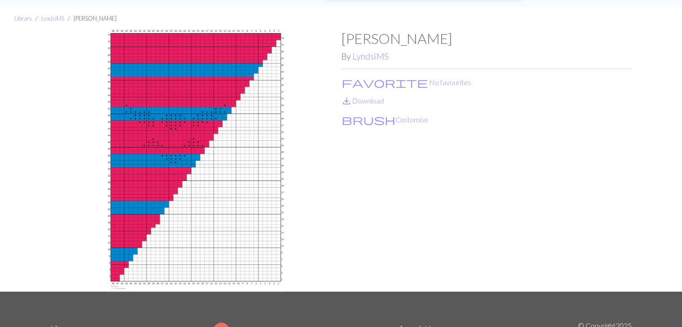
scroll to position [18, 0]
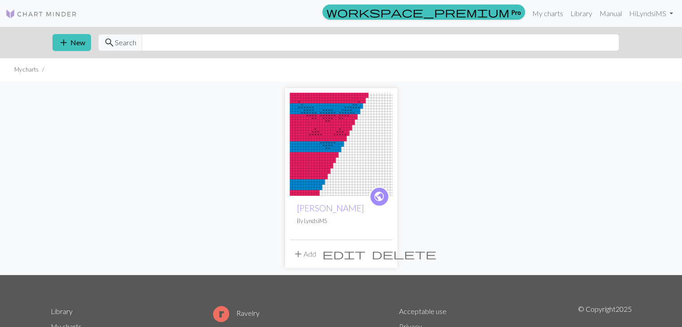
click at [368, 170] on img at bounding box center [341, 144] width 103 height 103
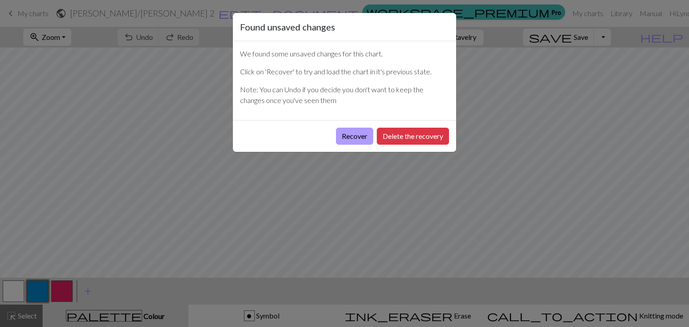
click at [361, 137] on button "Recover" at bounding box center [354, 136] width 37 height 17
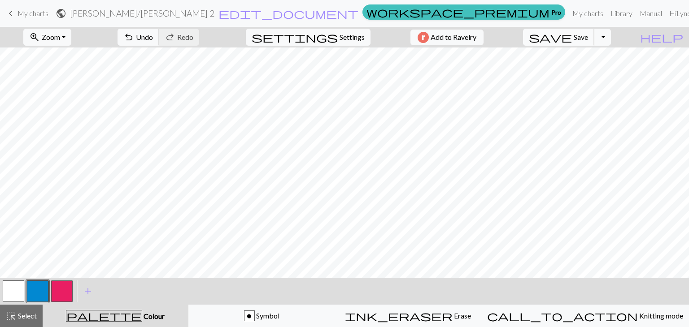
click at [588, 38] on span "Save" at bounding box center [581, 37] width 14 height 9
click at [611, 42] on button "Toggle Dropdown" at bounding box center [602, 37] width 17 height 17
click at [40, 7] on link "keyboard_arrow_left My charts" at bounding box center [26, 13] width 43 height 15
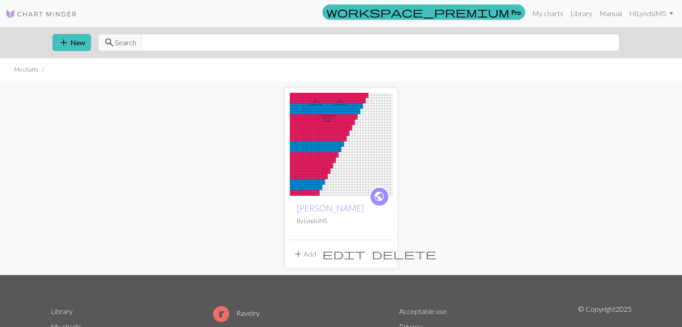
click at [378, 194] on span "public" at bounding box center [379, 197] width 11 height 14
